Goal: Task Accomplishment & Management: Manage account settings

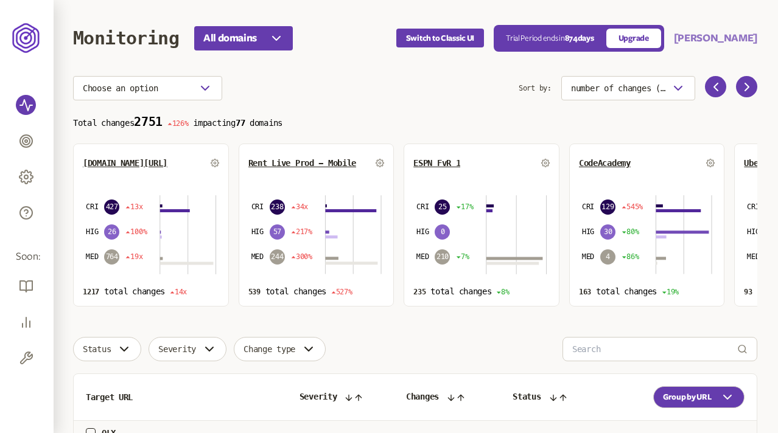
click at [735, 38] on button "[PERSON_NAME]" at bounding box center [715, 38] width 83 height 15
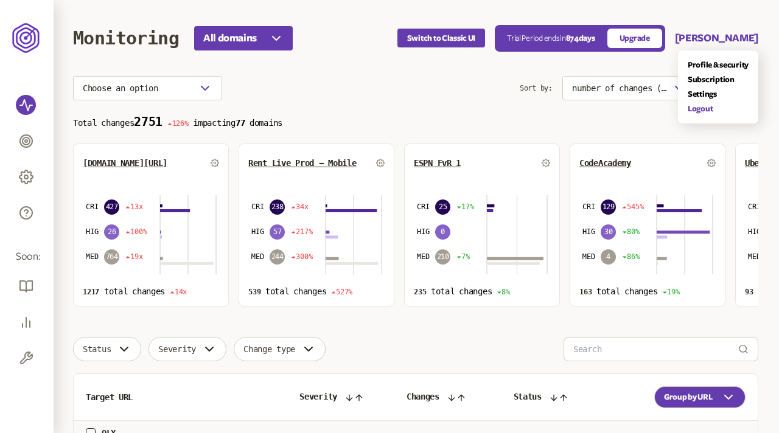
click at [692, 107] on link "Logout" at bounding box center [718, 109] width 61 height 10
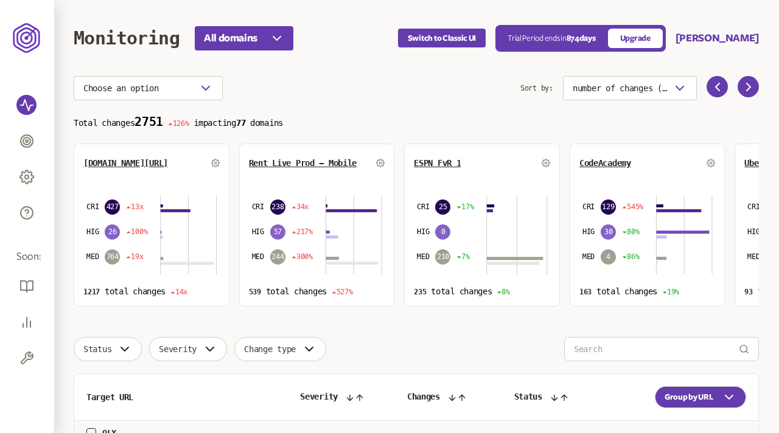
scroll to position [601, 0]
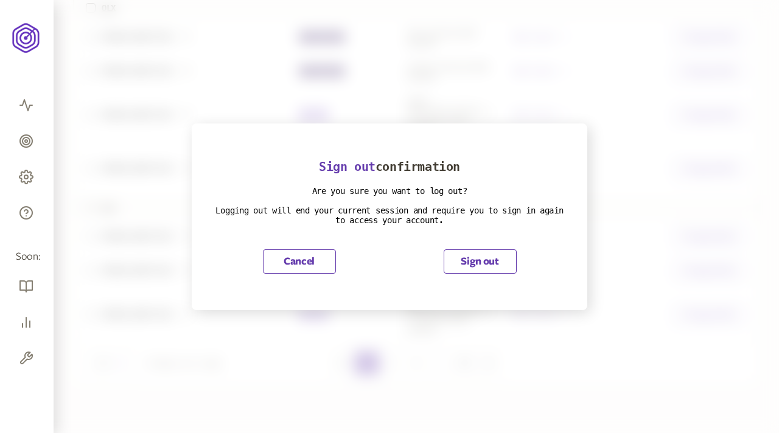
click at [486, 258] on button "Sign out" at bounding box center [480, 262] width 73 height 24
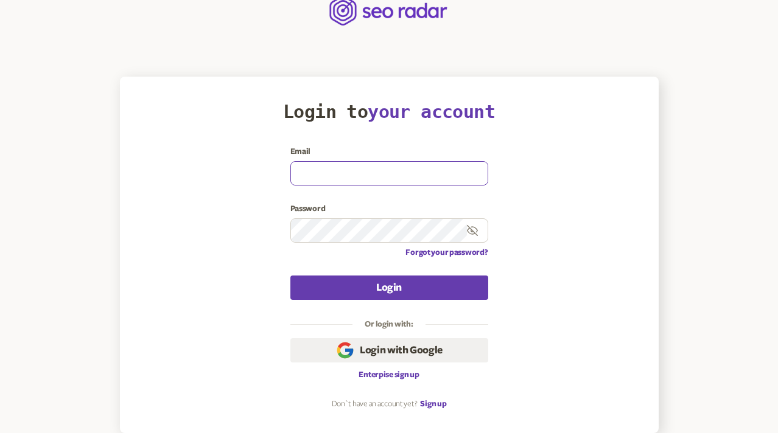
type input "[EMAIL_ADDRESS][DOMAIN_NAME]"
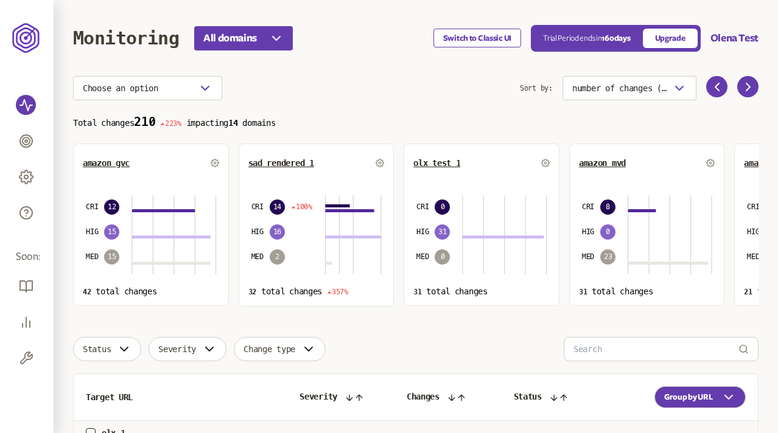
click at [451, 38] on button "Switch to Classic UI" at bounding box center [477, 38] width 88 height 19
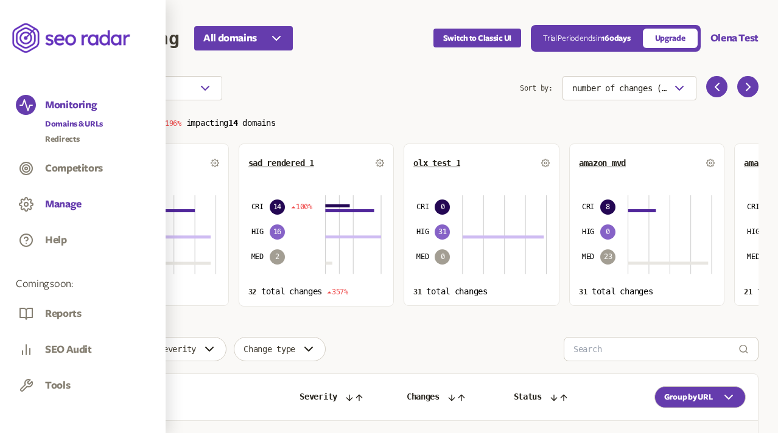
click at [63, 205] on button "Manage" at bounding box center [63, 204] width 37 height 13
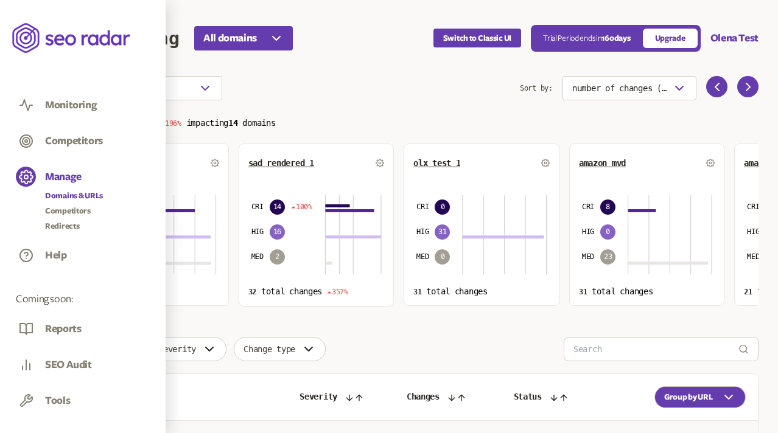
click at [62, 194] on link "Domains & URLs" at bounding box center [74, 196] width 58 height 12
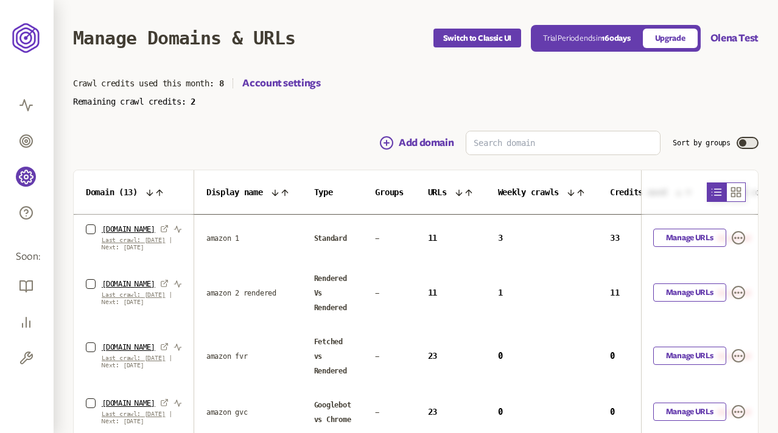
click at [738, 192] on icon "button" at bounding box center [736, 192] width 9 height 9
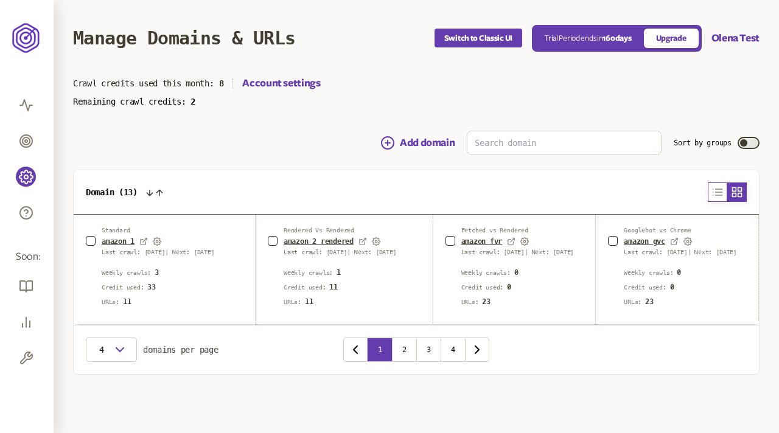
click at [716, 193] on icon "button" at bounding box center [718, 192] width 12 height 15
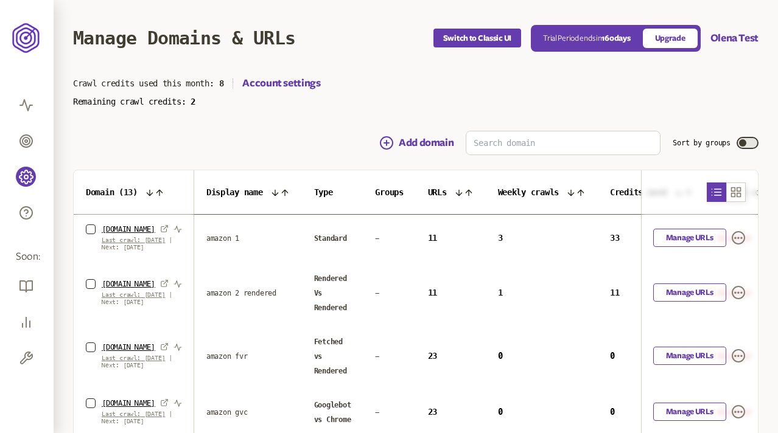
click at [749, 143] on button "Sort by groups" at bounding box center [748, 143] width 22 height 12
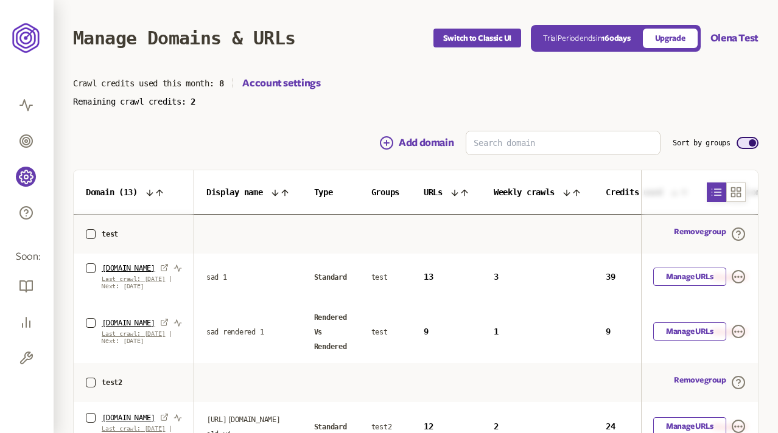
click at [744, 144] on button "Sort by groups" at bounding box center [748, 143] width 22 height 12
